Goal: Task Accomplishment & Management: Manage account settings

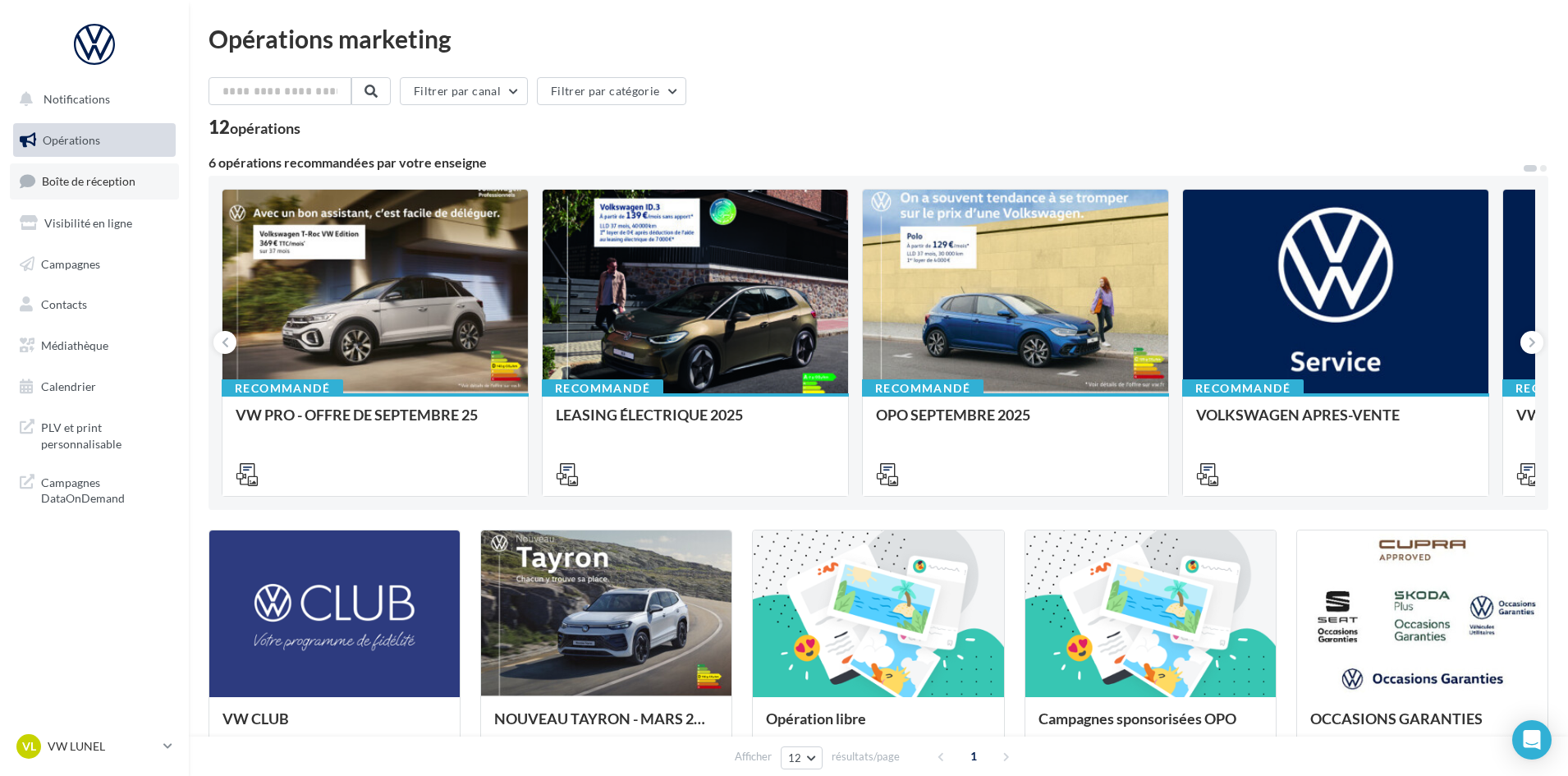
click at [77, 181] on span "Boîte de réception" at bounding box center [88, 180] width 93 height 14
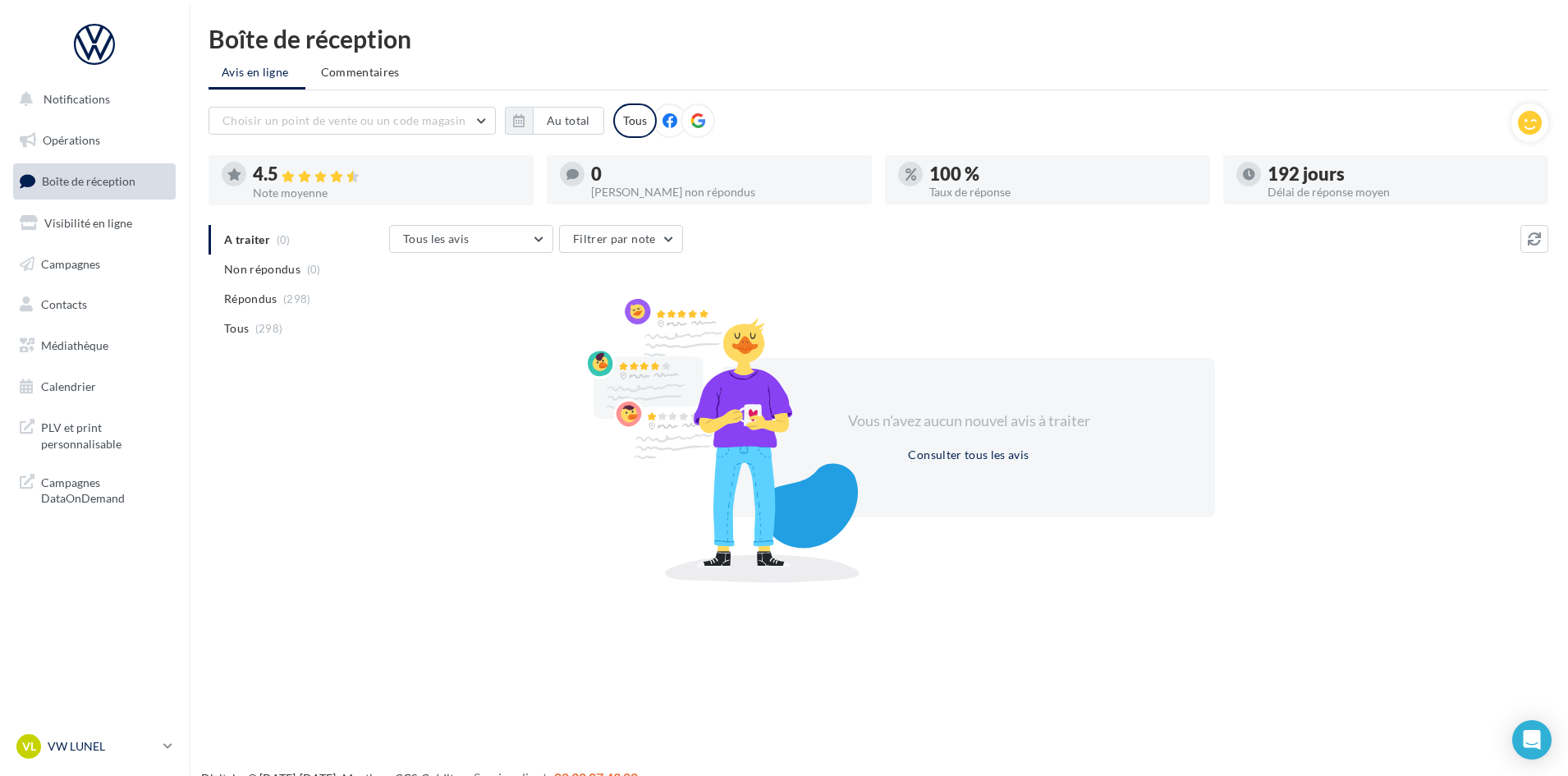
click at [109, 745] on p "VW LUNEL" at bounding box center [102, 746] width 109 height 17
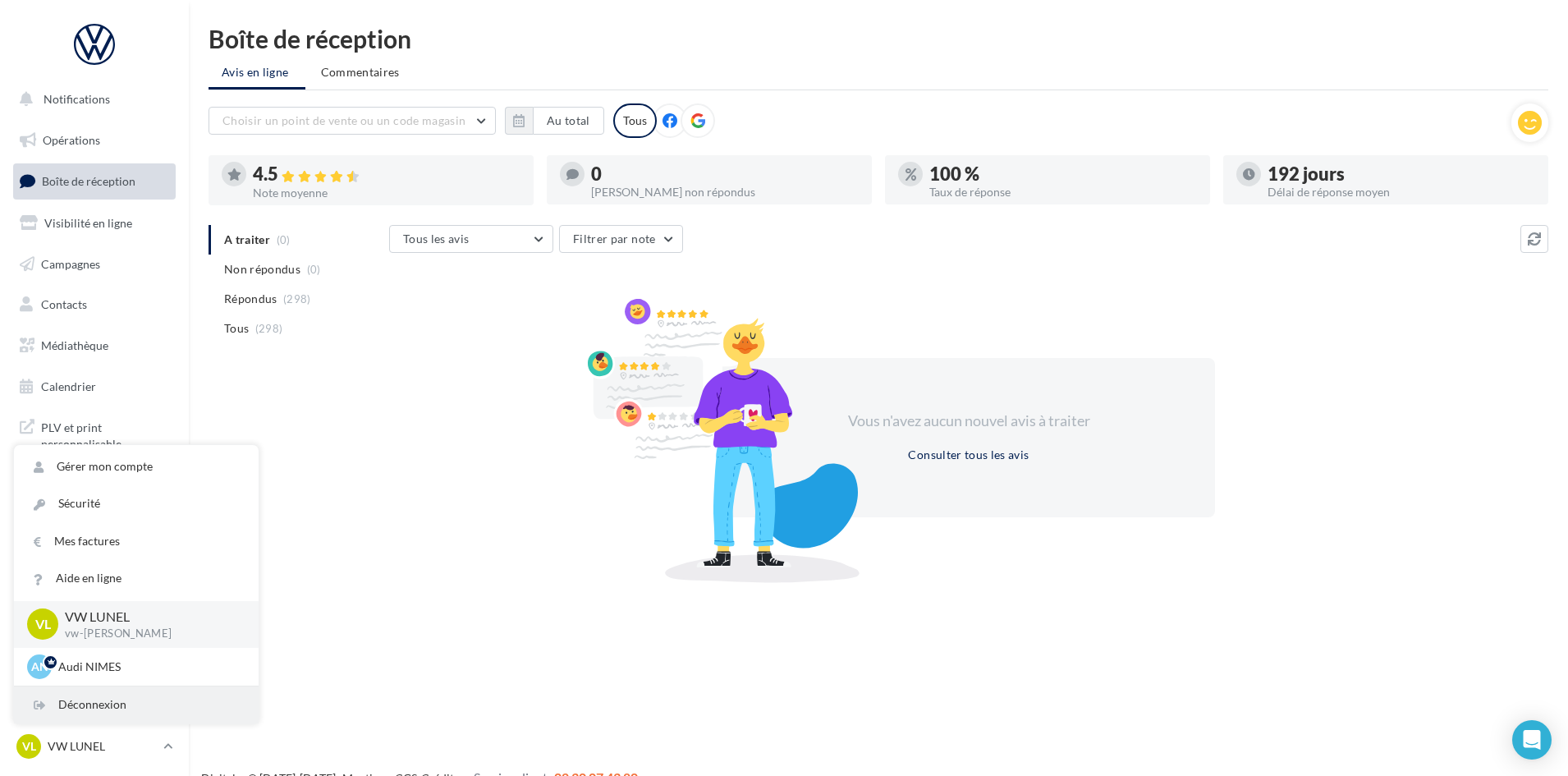
click at [94, 696] on div "Déconnexion" at bounding box center [136, 705] width 245 height 37
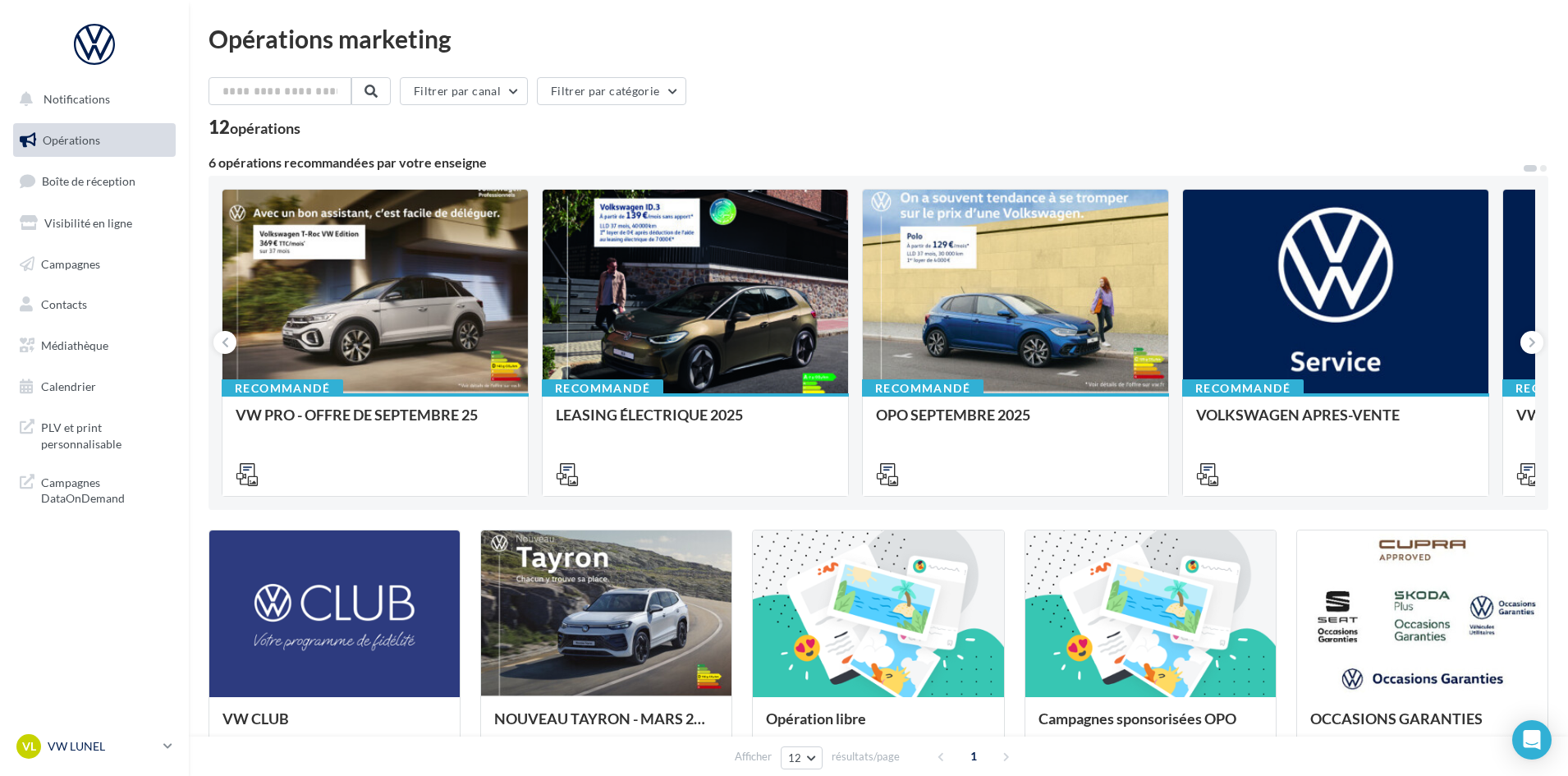
drag, startPoint x: 142, startPoint y: 745, endPoint x: 132, endPoint y: 744, distance: 10.0
click at [138, 745] on p "VW LUNEL" at bounding box center [102, 746] width 109 height 17
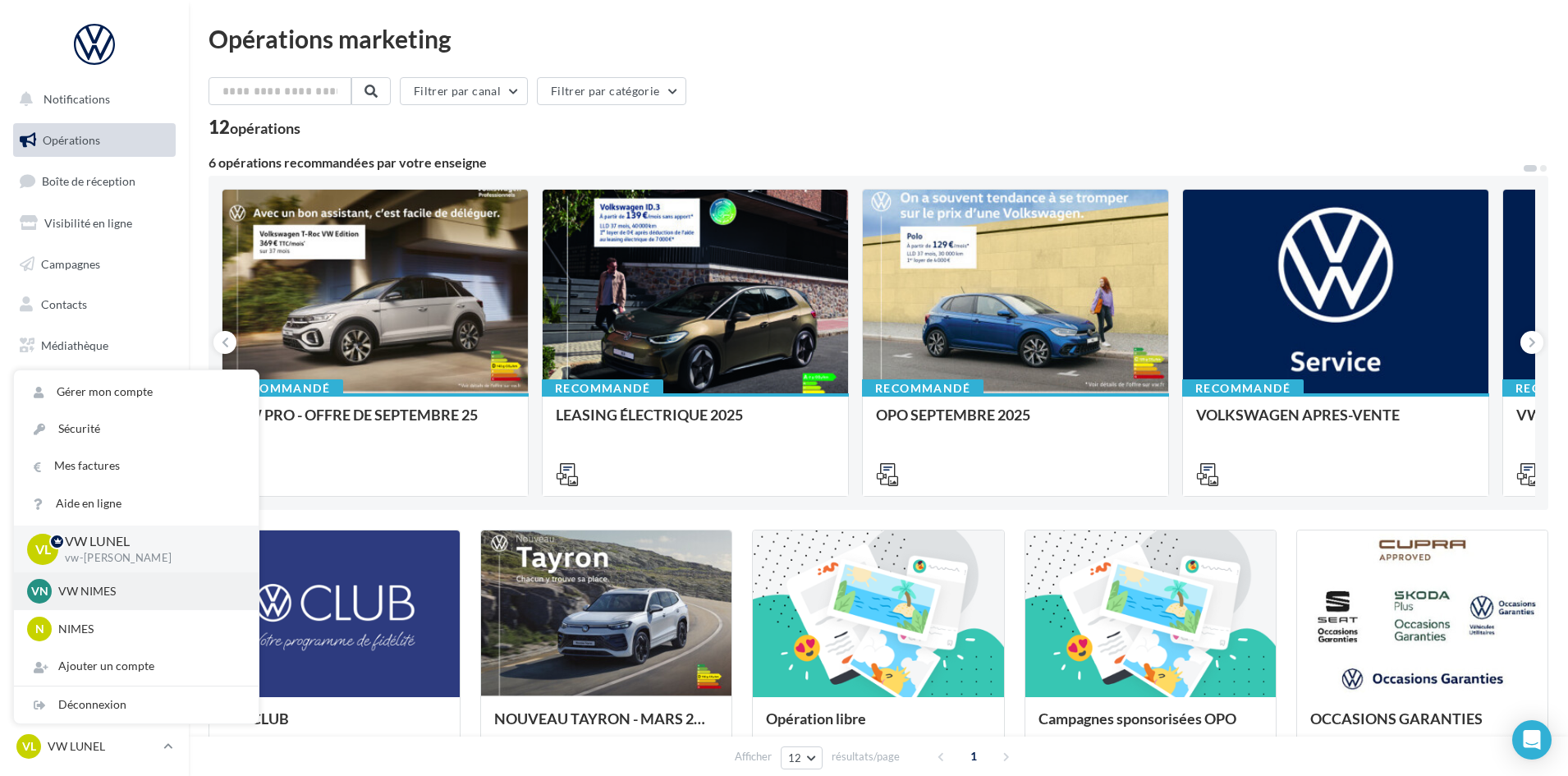
click at [95, 584] on p "VW NIMES" at bounding box center [148, 591] width 180 height 17
